Goal: Information Seeking & Learning: Learn about a topic

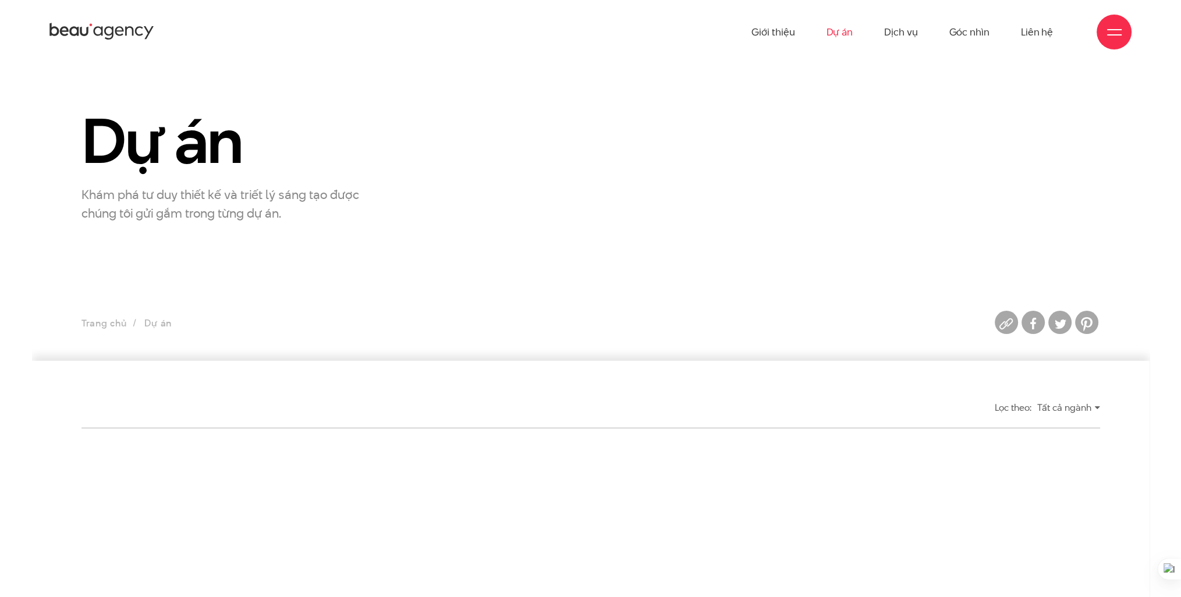
click at [840, 35] on link "Dự án" at bounding box center [839, 32] width 27 height 64
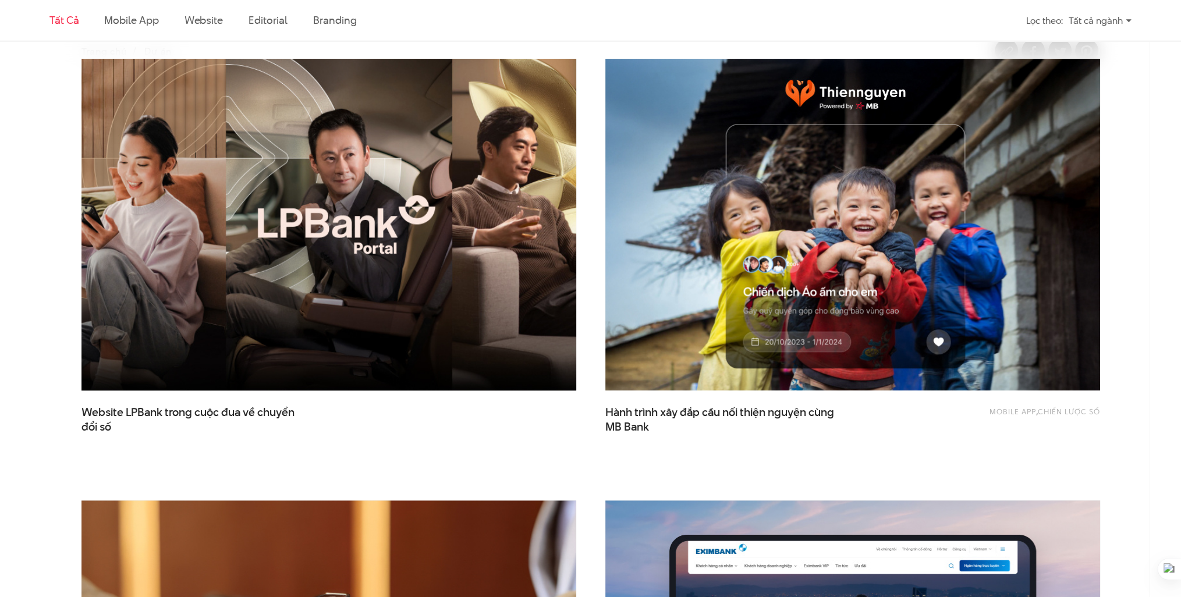
scroll to position [291, 0]
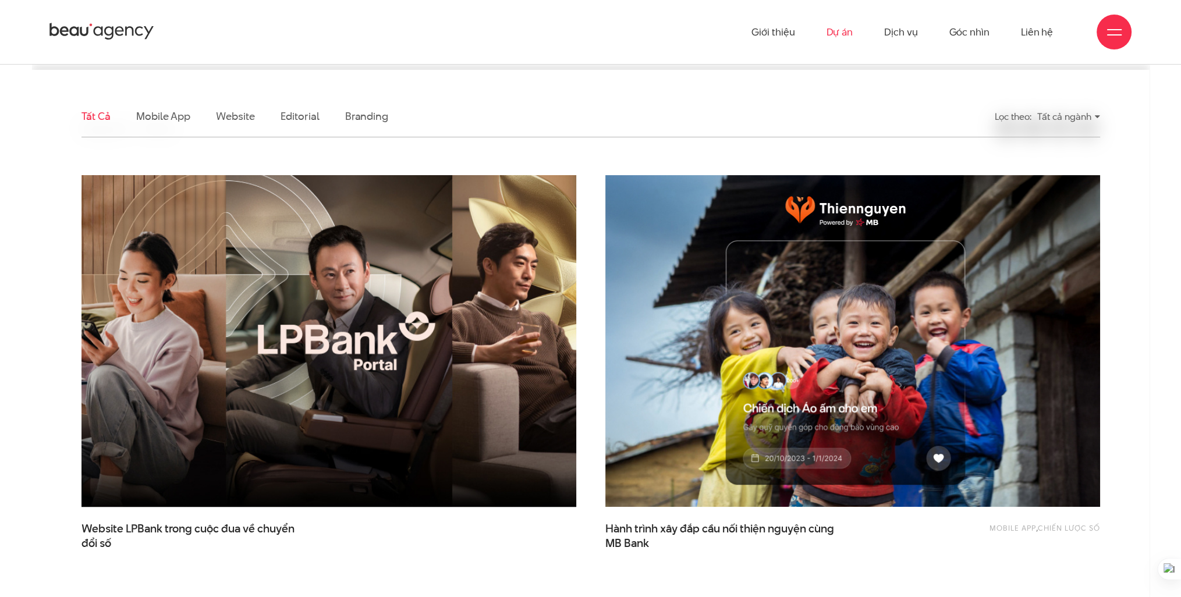
click at [431, 343] on img at bounding box center [328, 341] width 544 height 364
